Goal: Get advice/opinions

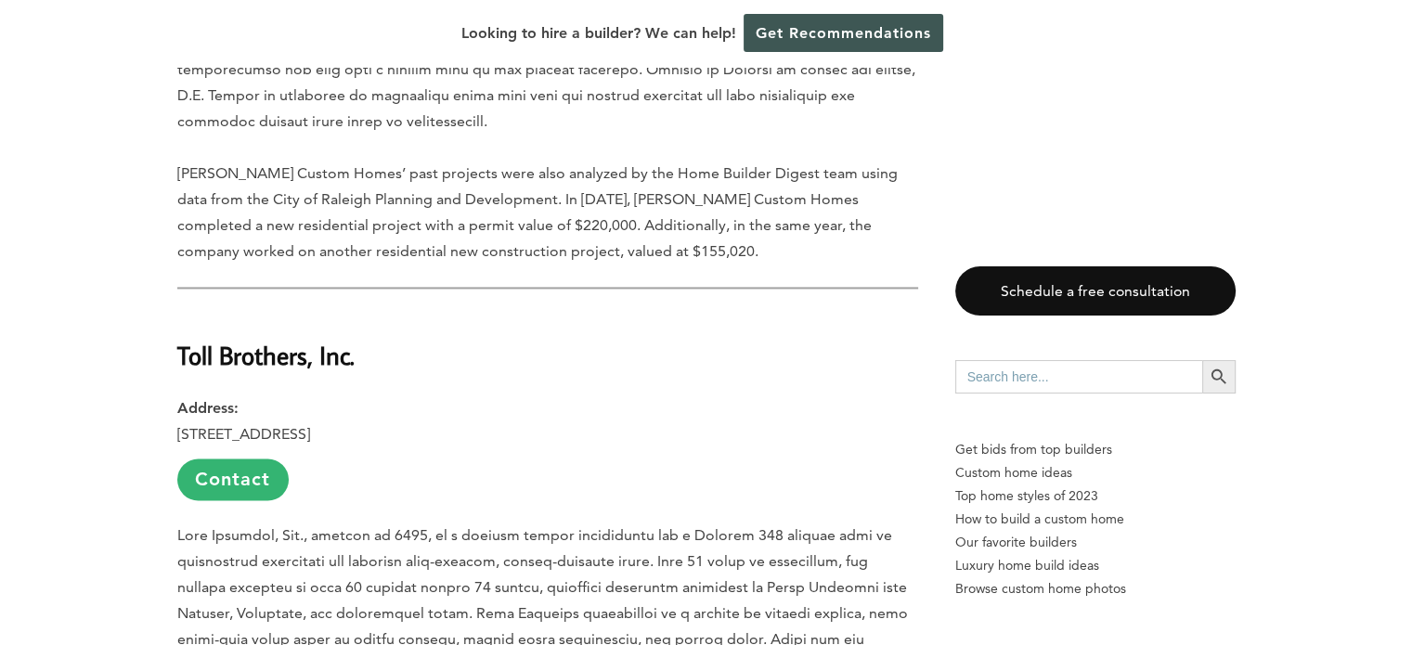
scroll to position [2827, 0]
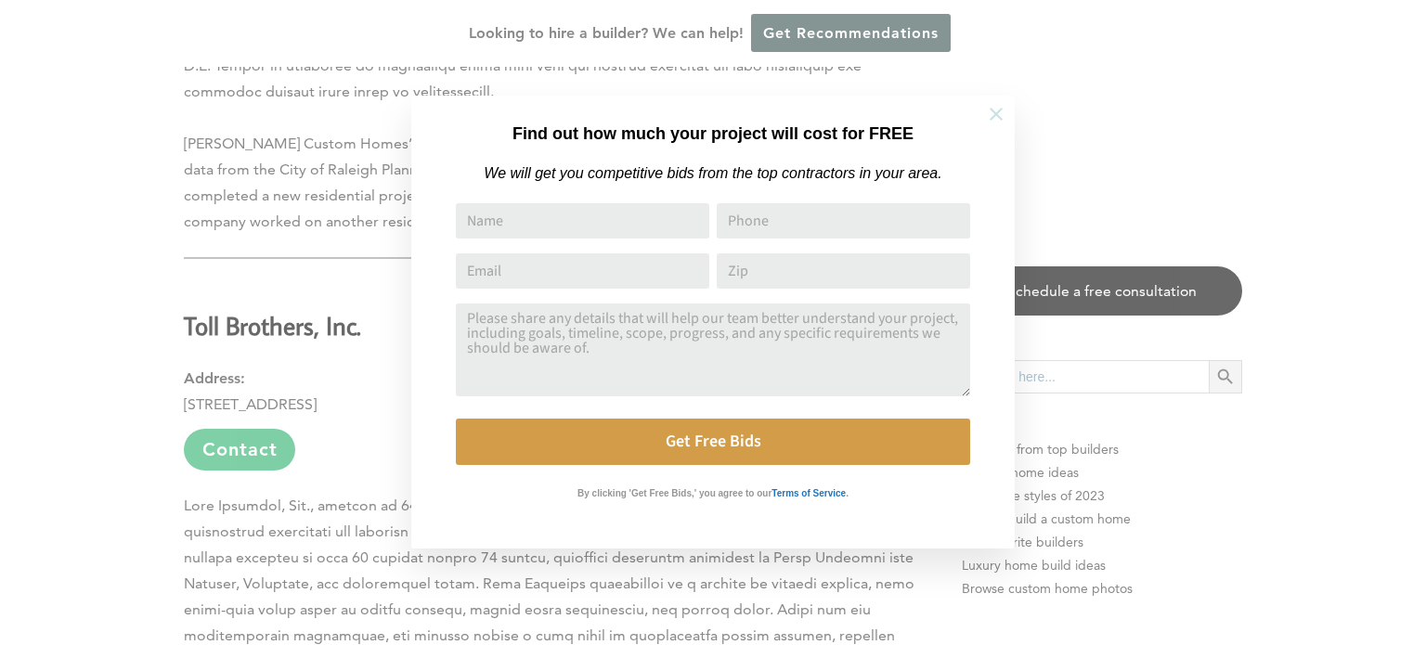
click at [999, 113] on icon at bounding box center [996, 114] width 20 height 20
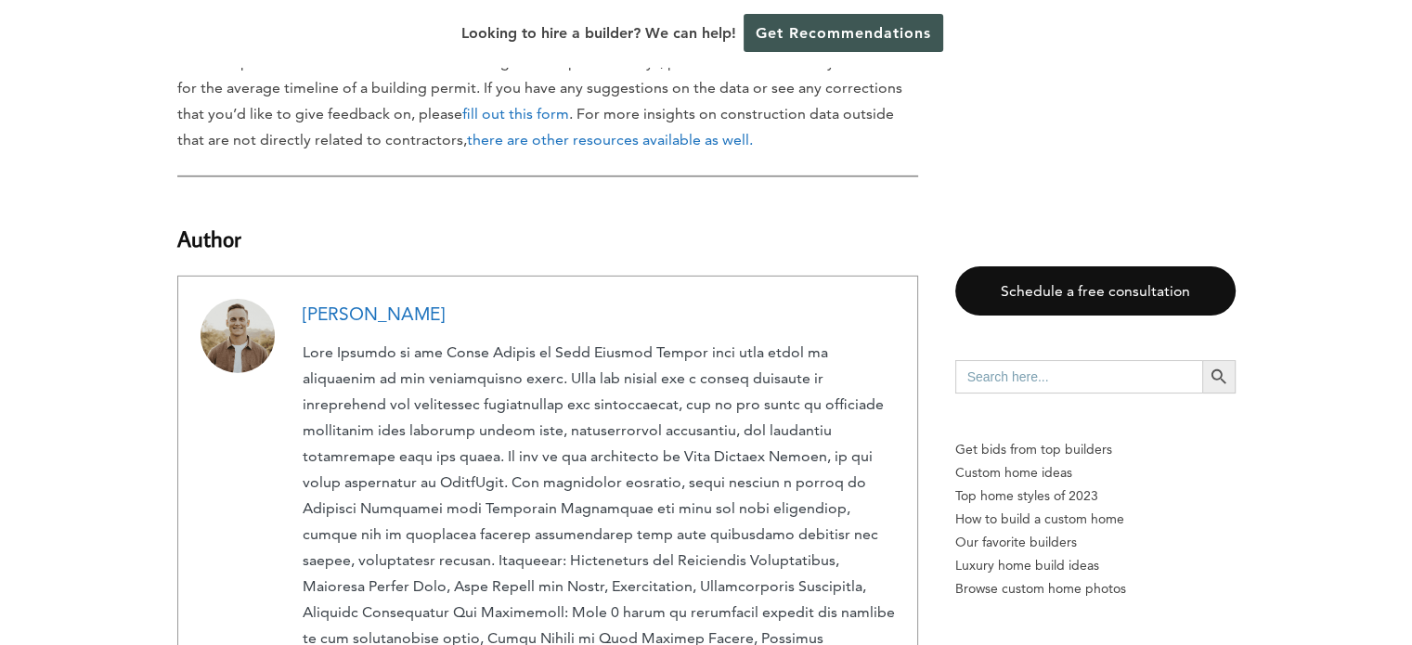
scroll to position [6039, 0]
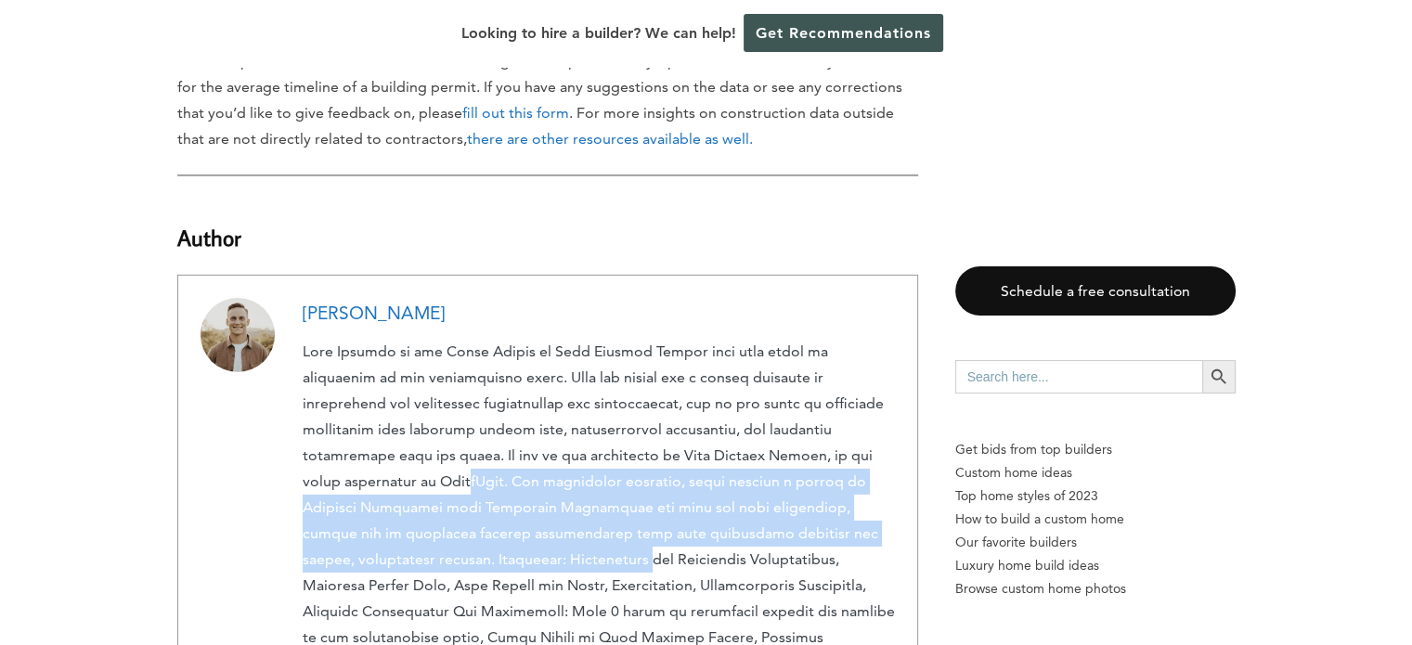
drag, startPoint x: 524, startPoint y: 477, endPoint x: 439, endPoint y: 394, distance: 118.8
click at [439, 394] on p at bounding box center [599, 521] width 592 height 364
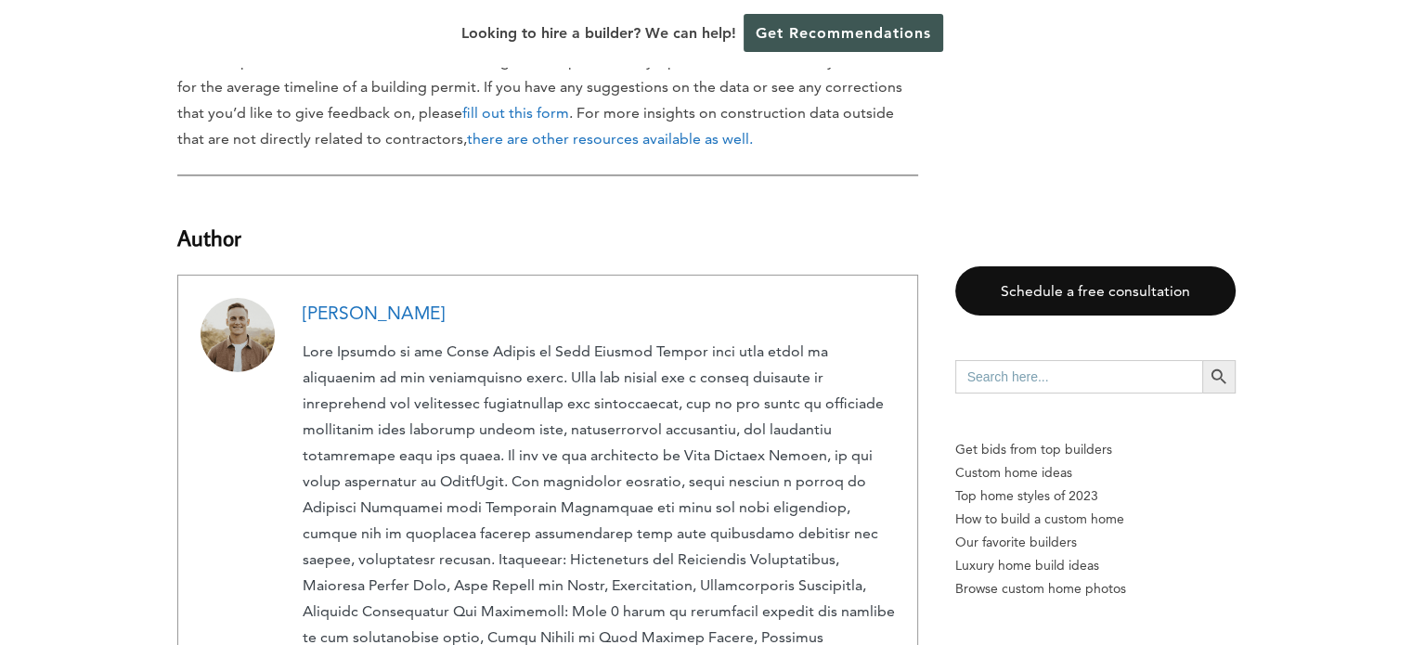
click at [232, 404] on div at bounding box center [252, 523] width 102 height 451
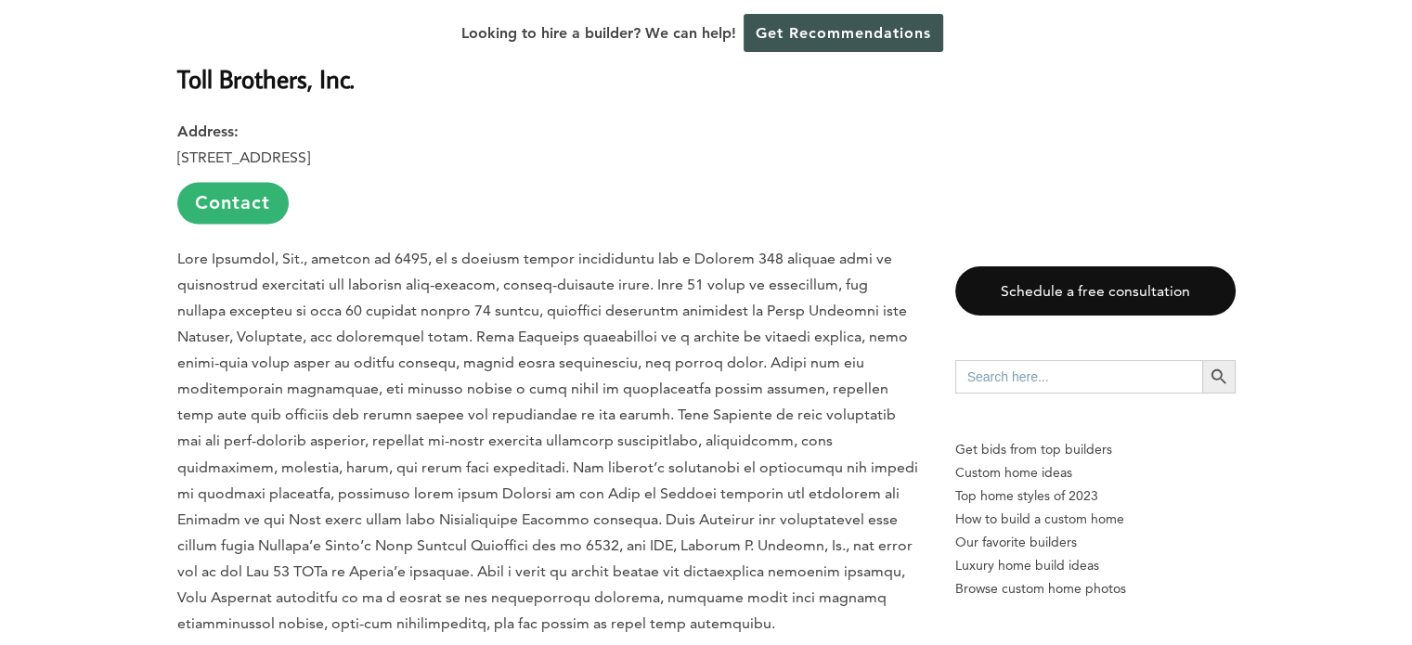
scroll to position [3066, 0]
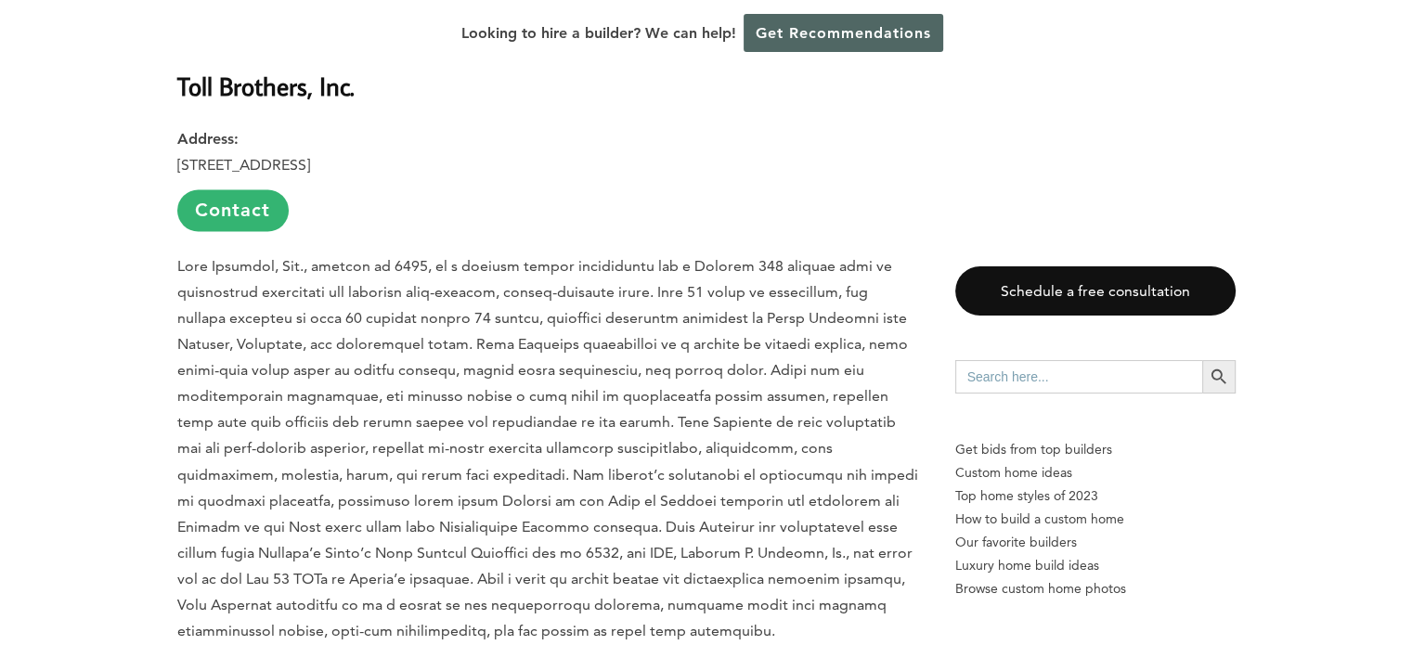
click at [819, 32] on link "Get Recommendations" at bounding box center [844, 33] width 200 height 38
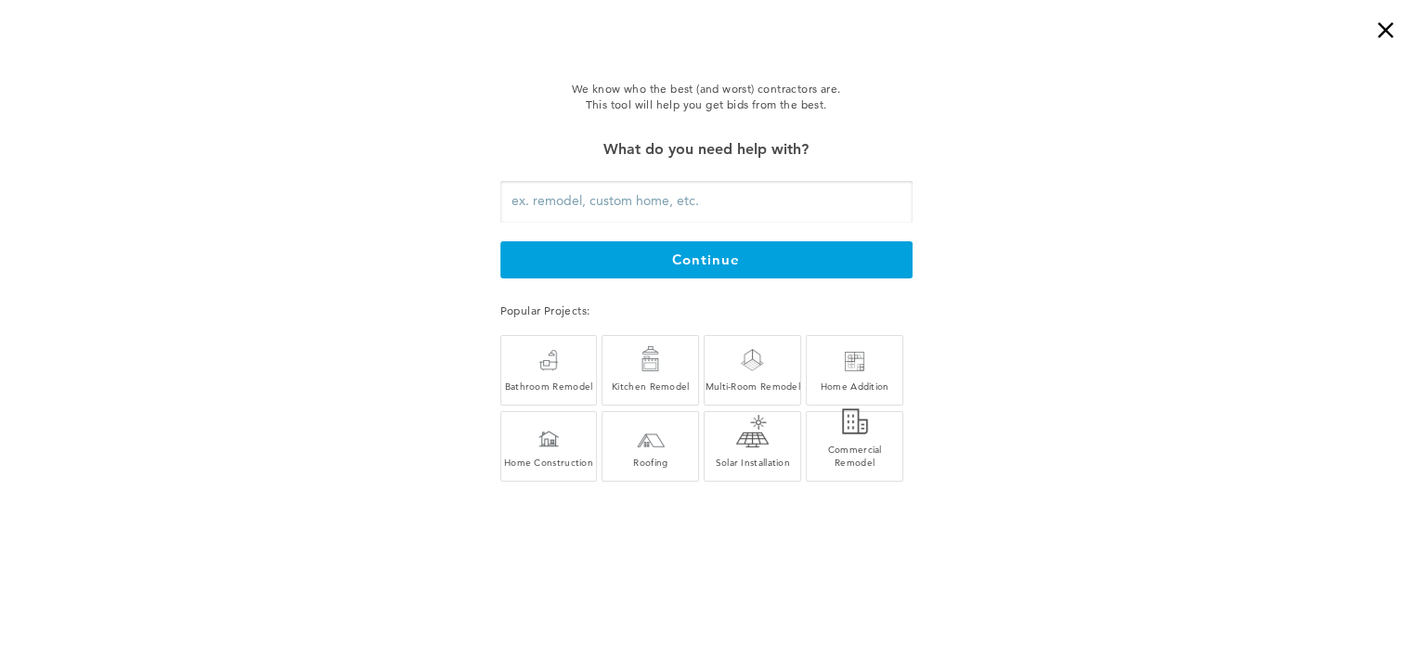
click at [527, 210] on input "text" at bounding box center [706, 202] width 412 height 42
click at [563, 458] on div "Home Construction" at bounding box center [549, 462] width 96 height 13
type input "Home Construction"
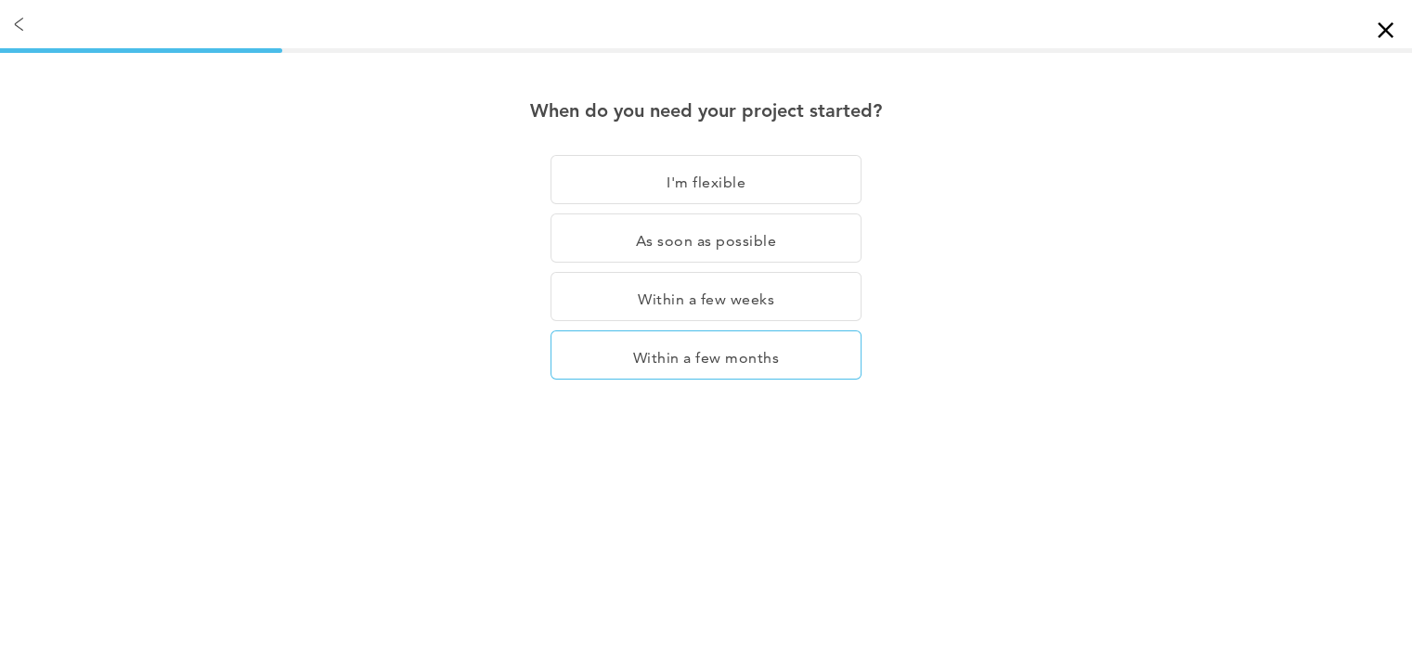
click at [687, 354] on div "Within a few months" at bounding box center [706, 355] width 311 height 49
